Goal: Check status: Check status

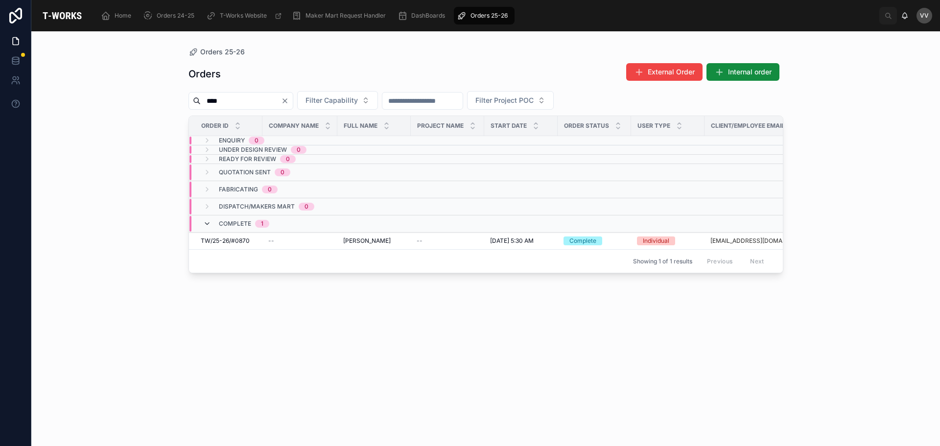
click at [206, 222] on icon at bounding box center [207, 224] width 8 height 8
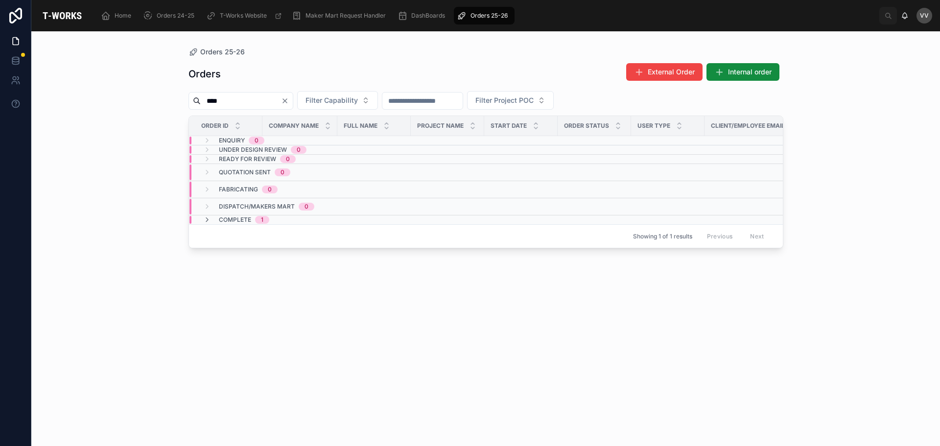
click at [289, 101] on icon "Clear" at bounding box center [285, 101] width 8 height 8
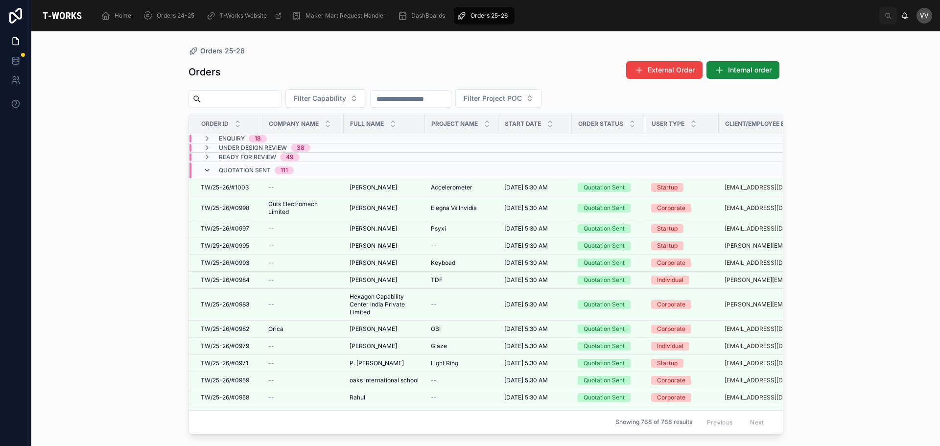
click at [209, 169] on icon at bounding box center [207, 170] width 8 height 8
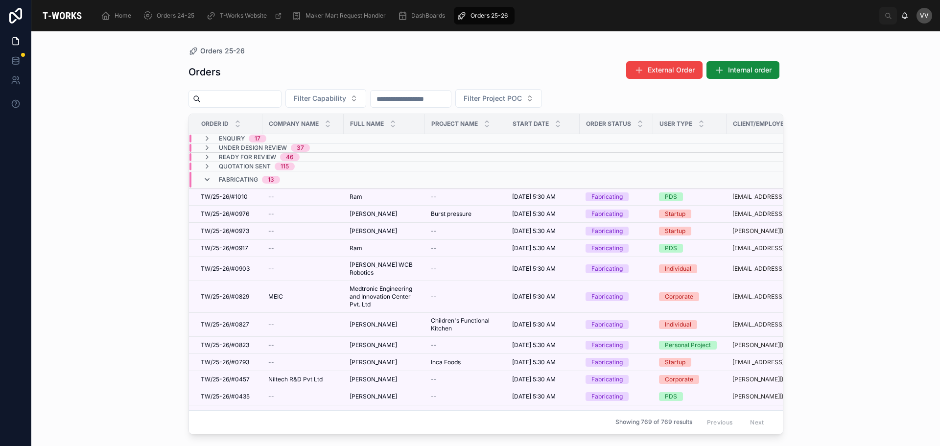
click at [207, 176] on icon at bounding box center [207, 180] width 8 height 8
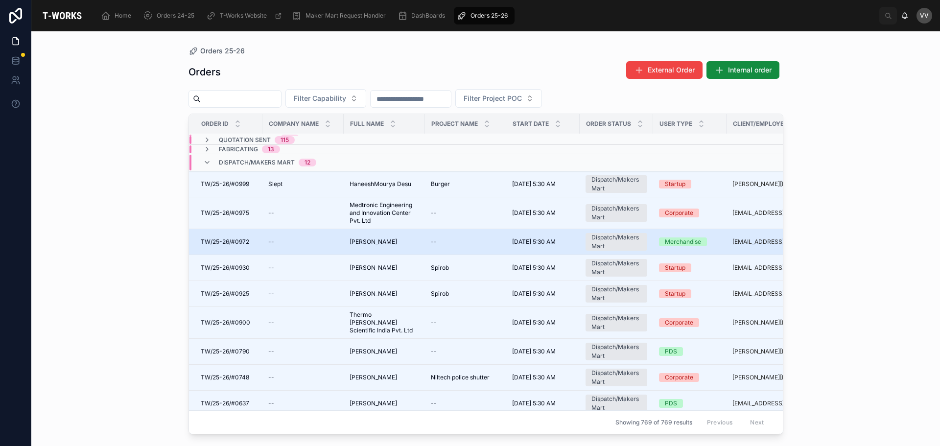
scroll to position [98, 0]
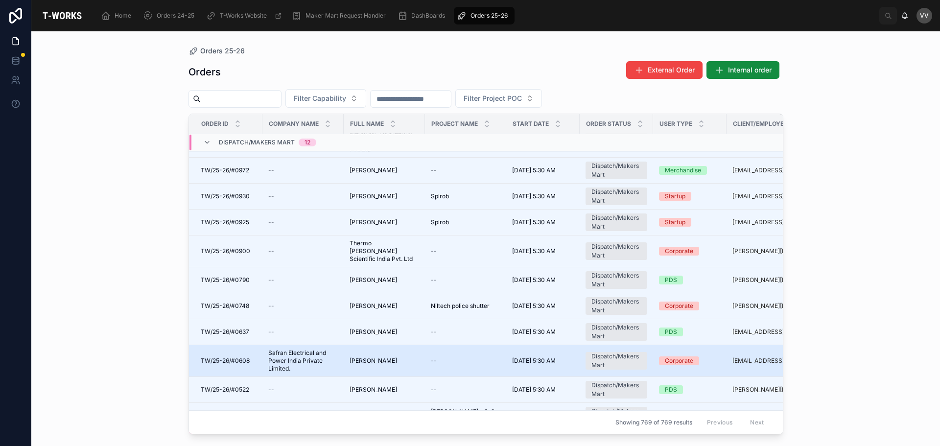
click at [280, 352] on span "Safran Electrical and Power India Private Limited." at bounding box center [303, 360] width 70 height 23
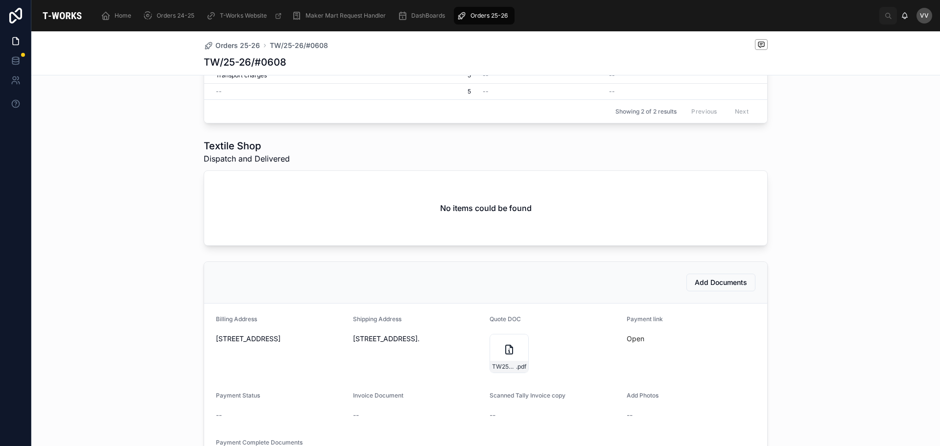
scroll to position [343, 0]
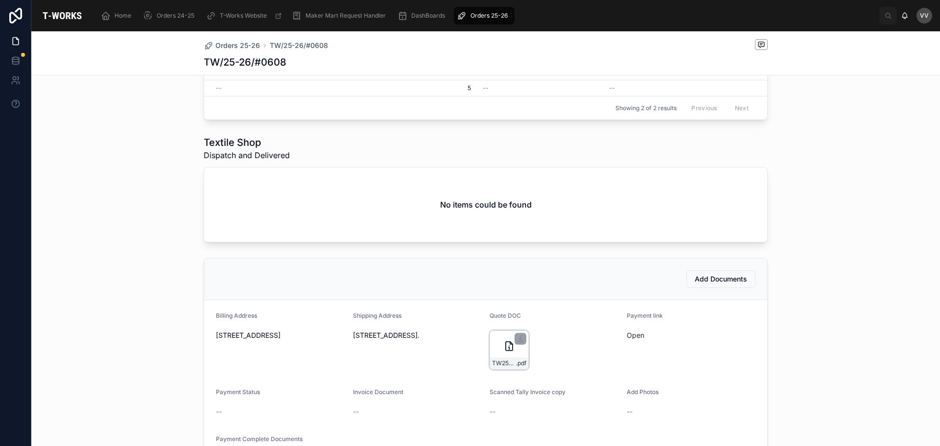
click at [503, 350] on icon at bounding box center [509, 346] width 12 height 12
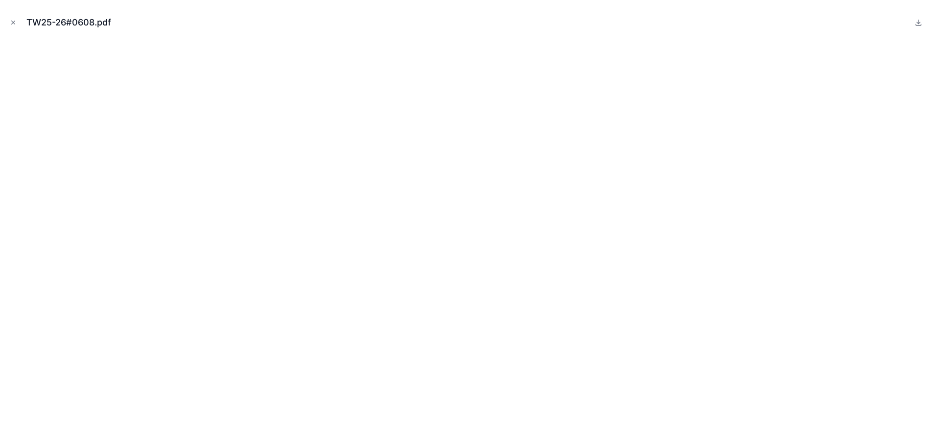
click at [64, 22] on div "TW25-26#0608.pdf" at bounding box center [72, 23] width 93 height 14
click at [13, 23] on icon "Close modal" at bounding box center [13, 22] width 7 height 7
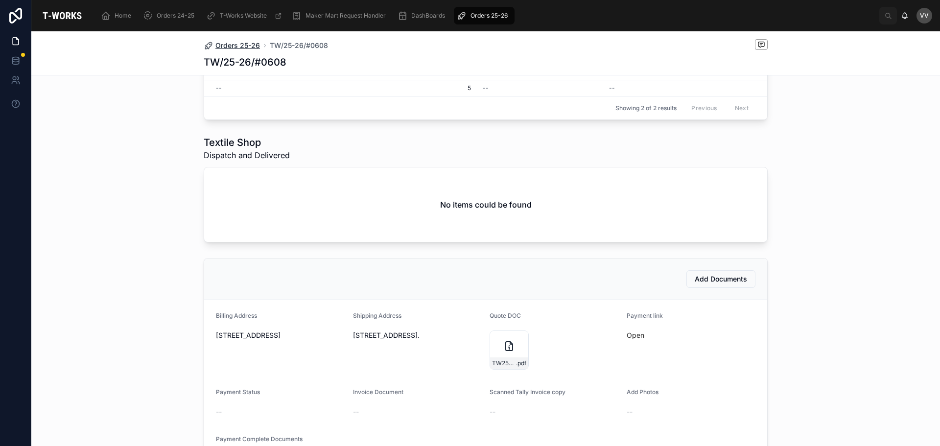
click at [244, 46] on span "Orders 25-26" at bounding box center [237, 46] width 45 height 10
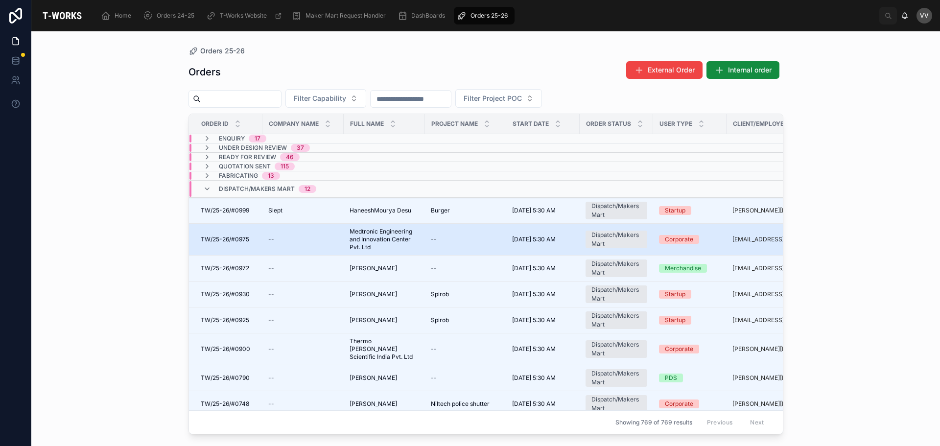
click at [391, 238] on span "Medtronic Engineering and Innovation Center Pvt. Ltd" at bounding box center [385, 239] width 70 height 23
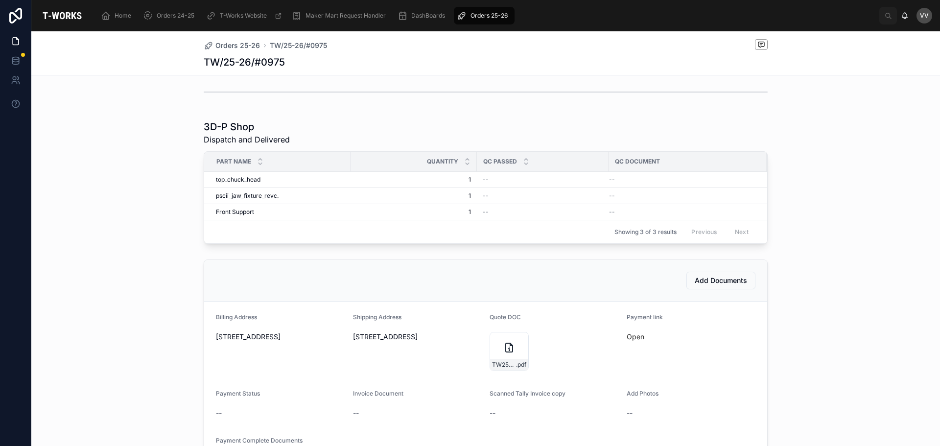
scroll to position [294, 0]
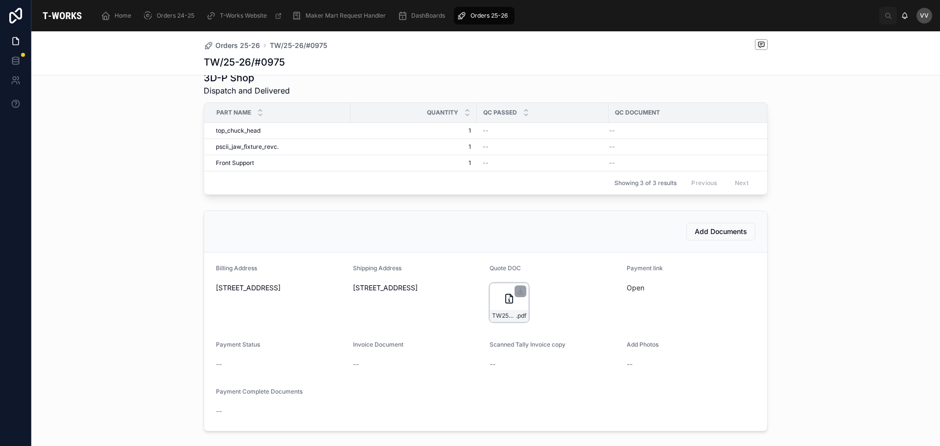
click at [500, 296] on div "TW25-26#0975-(1) .pdf" at bounding box center [509, 302] width 39 height 39
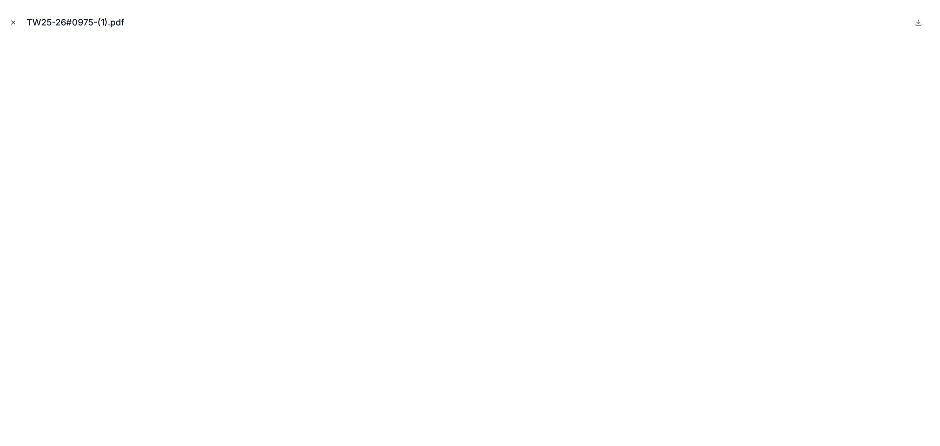
click at [12, 19] on button "Close modal" at bounding box center [13, 22] width 11 height 11
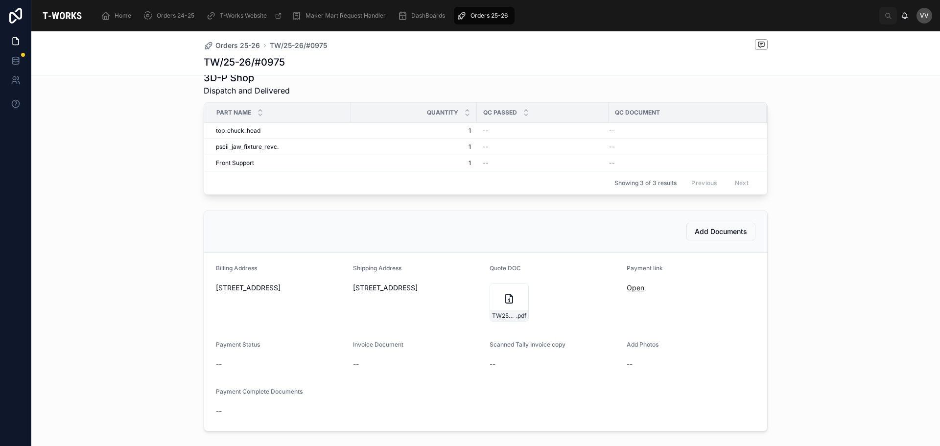
click at [629, 292] on link "Open" at bounding box center [636, 287] width 18 height 8
click at [229, 47] on span "Orders 25-26" at bounding box center [237, 46] width 45 height 10
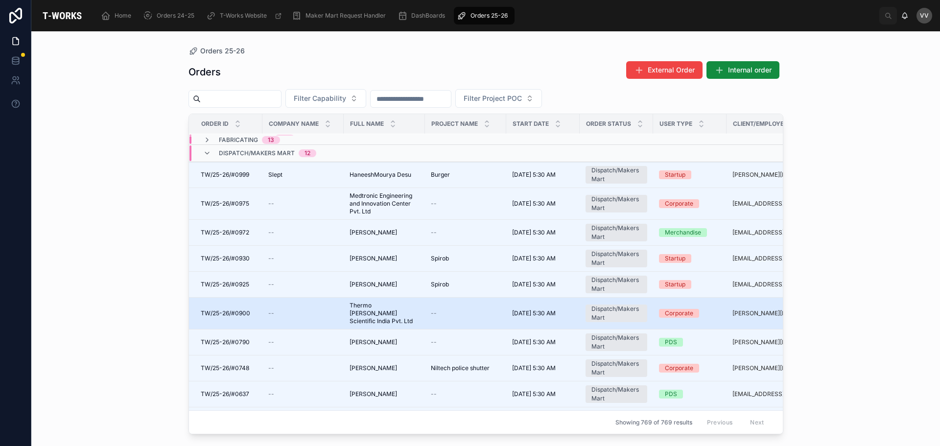
scroll to position [21, 0]
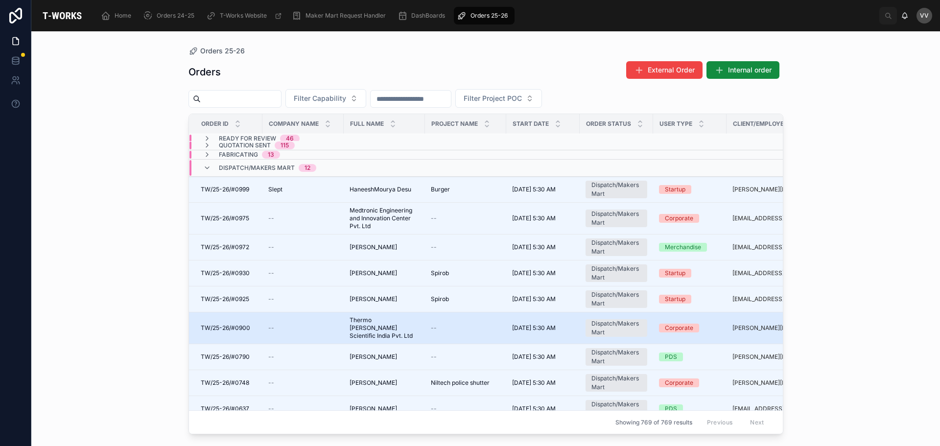
click at [298, 325] on div "--" at bounding box center [303, 328] width 70 height 8
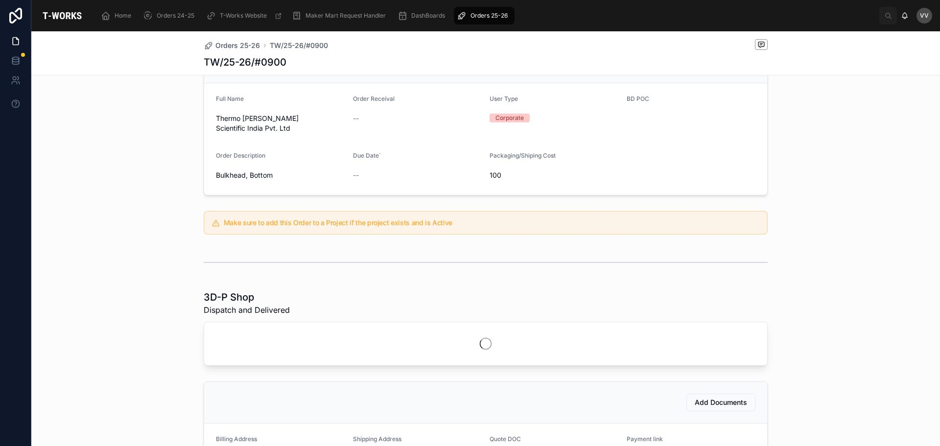
scroll to position [147, 0]
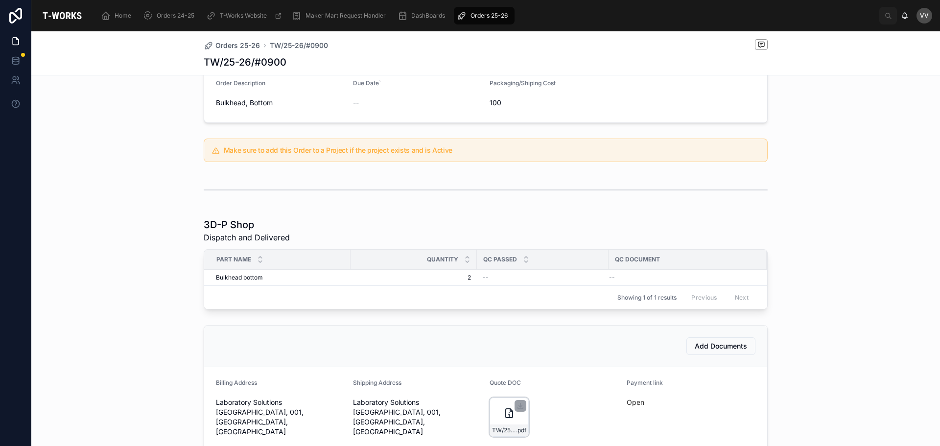
click at [503, 407] on icon at bounding box center [509, 413] width 12 height 12
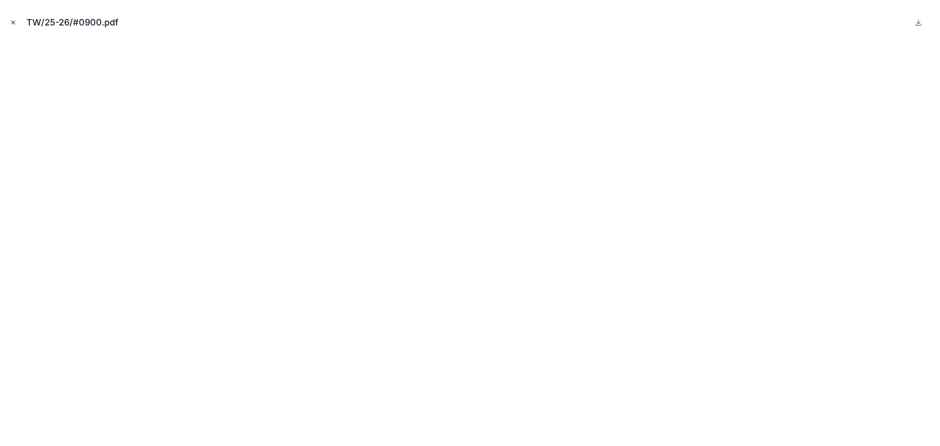
click at [10, 24] on icon "Close modal" at bounding box center [13, 22] width 7 height 7
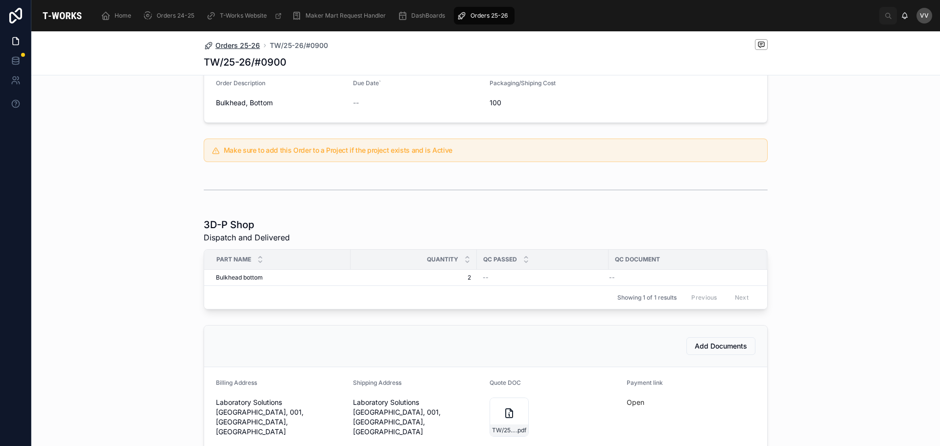
click at [241, 41] on span "Orders 25-26" at bounding box center [237, 46] width 45 height 10
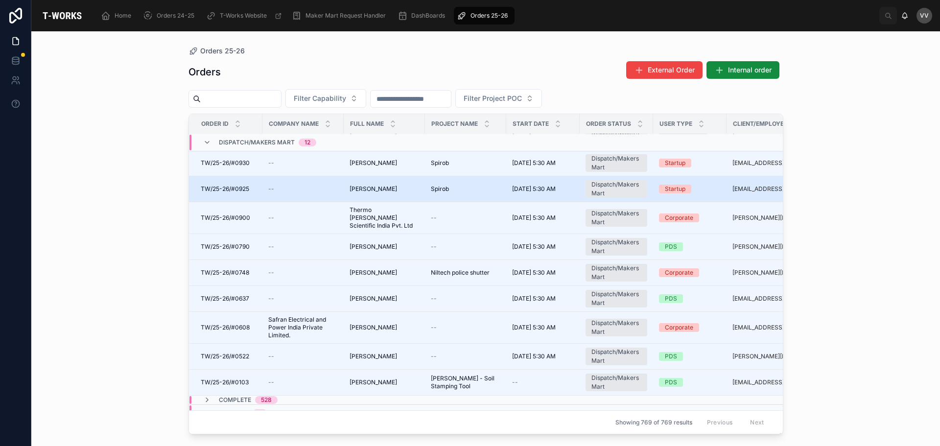
scroll to position [168, 0]
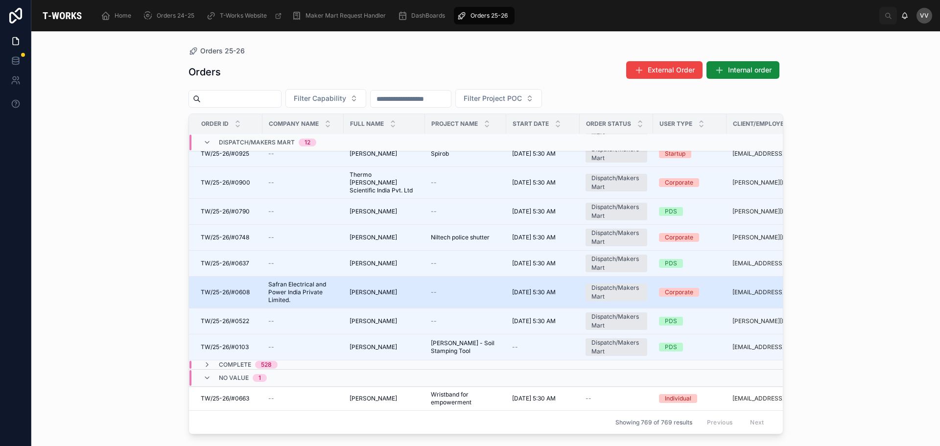
click at [317, 280] on span "Safran Electrical and Power India Private Limited." at bounding box center [303, 291] width 70 height 23
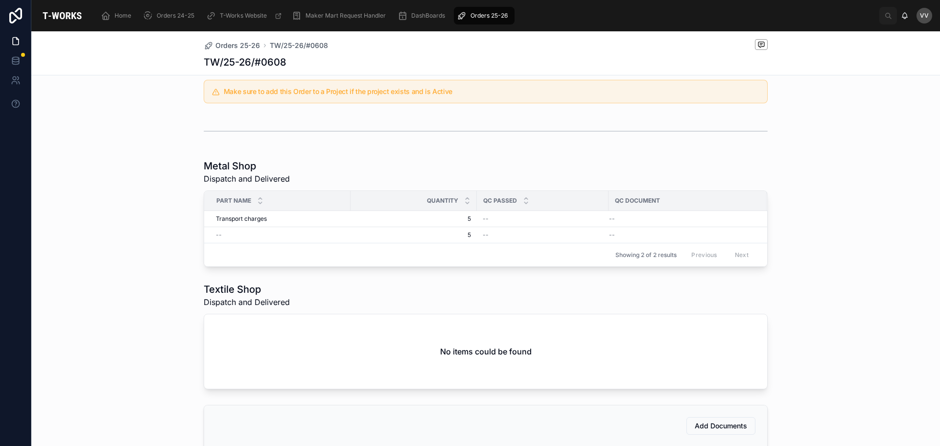
scroll to position [343, 0]
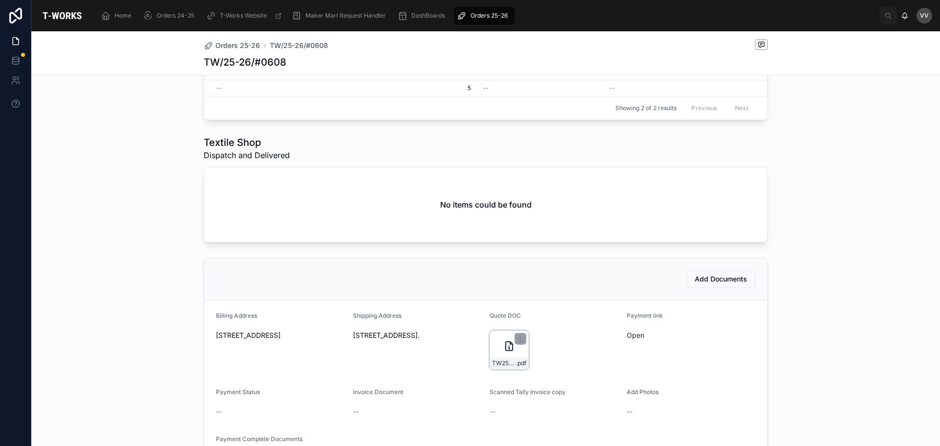
click at [493, 351] on div "TW25-26#0608 .pdf" at bounding box center [509, 349] width 39 height 39
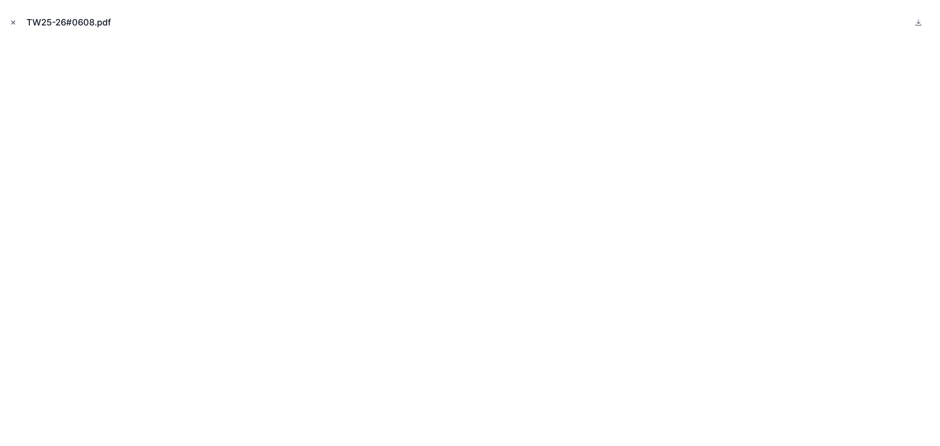
click at [13, 22] on icon "Close modal" at bounding box center [13, 22] width 7 height 7
